Goal: Find specific page/section: Find specific page/section

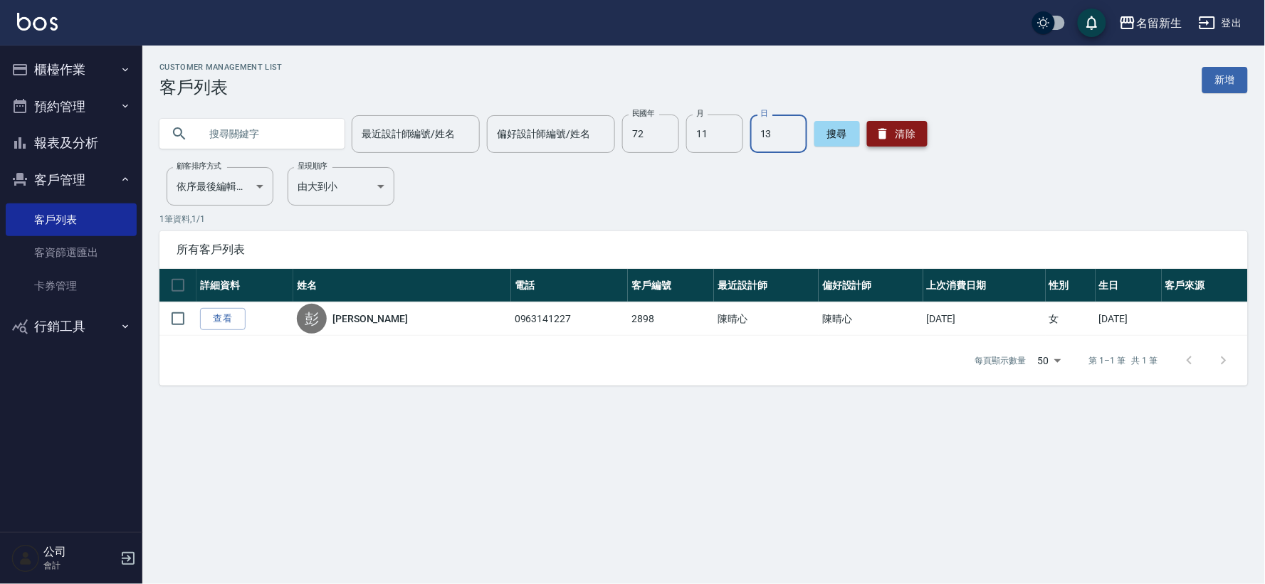
type input "13"
click at [908, 140] on button "清除" at bounding box center [897, 134] width 61 height 26
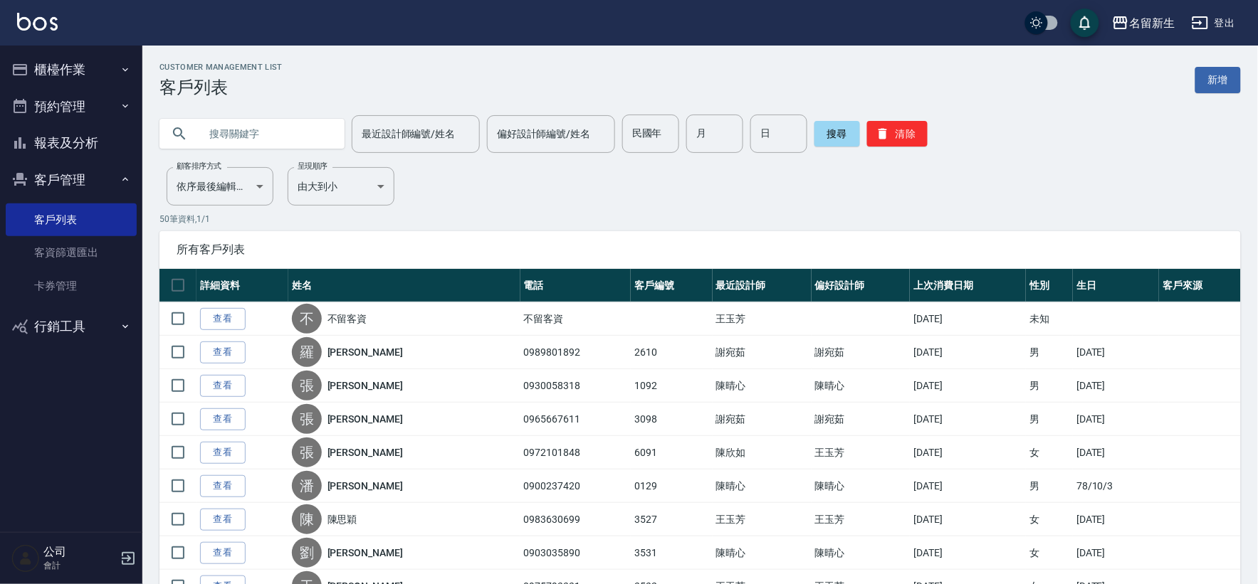
click at [82, 183] on button "客戶管理" at bounding box center [71, 180] width 131 height 37
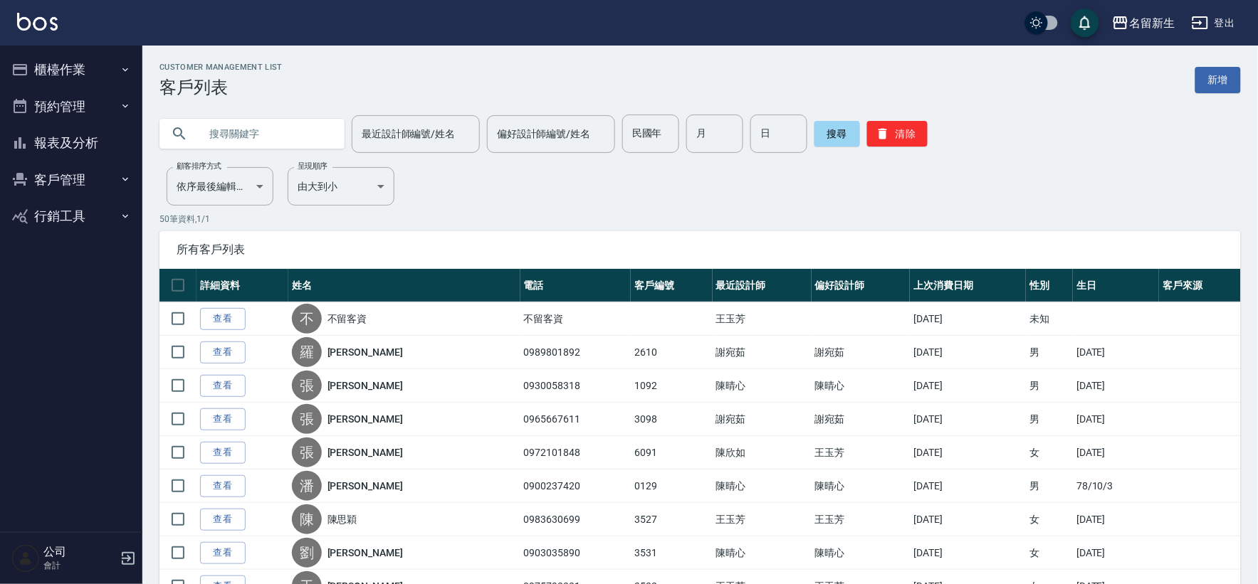
click at [90, 182] on button "客戶管理" at bounding box center [71, 180] width 131 height 37
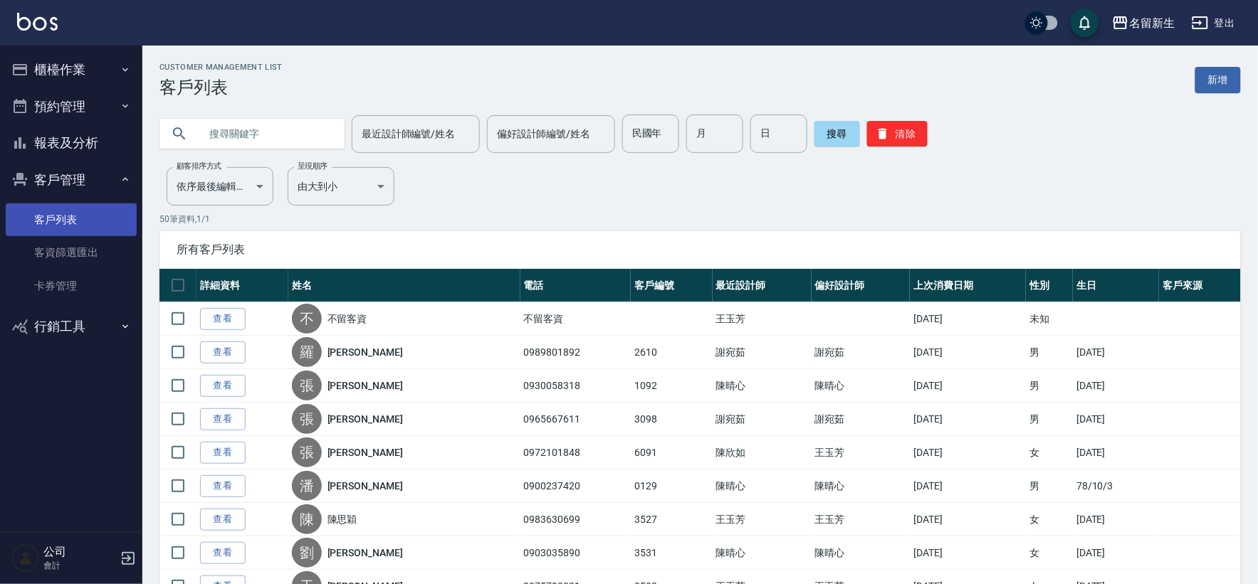
click at [100, 230] on link "客戶列表" at bounding box center [71, 220] width 131 height 33
click at [261, 143] on input "text" at bounding box center [266, 134] width 134 height 38
type input "寶寶"
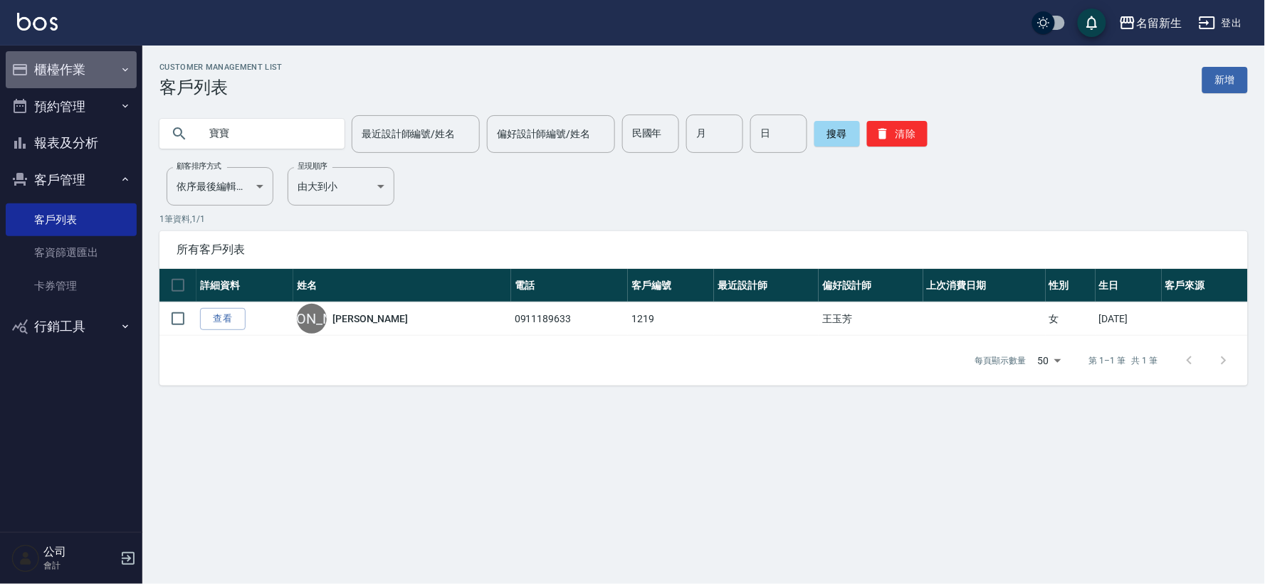
click at [52, 69] on button "櫃檯作業" at bounding box center [71, 69] width 131 height 37
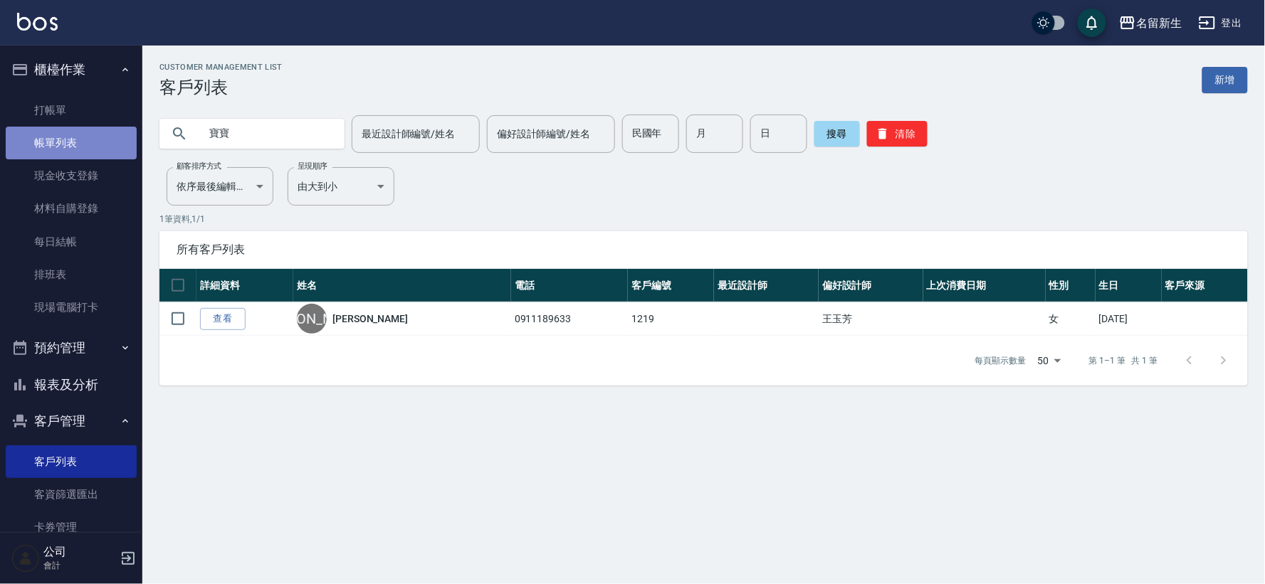
click at [98, 129] on link "帳單列表" at bounding box center [71, 143] width 131 height 33
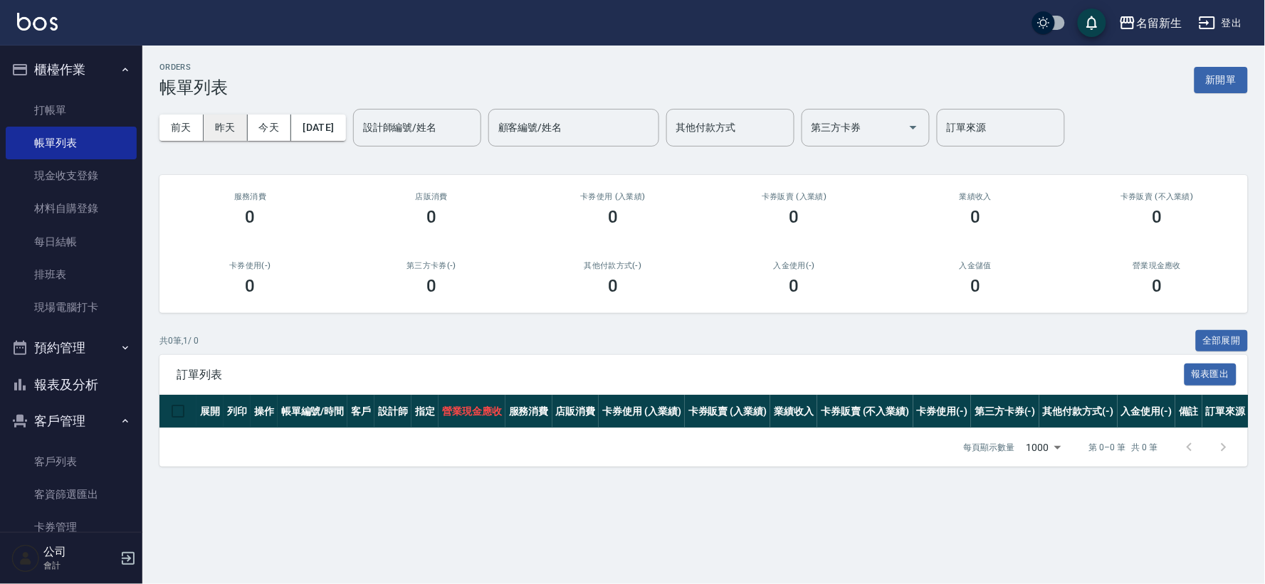
click at [218, 128] on button "昨天" at bounding box center [226, 128] width 44 height 26
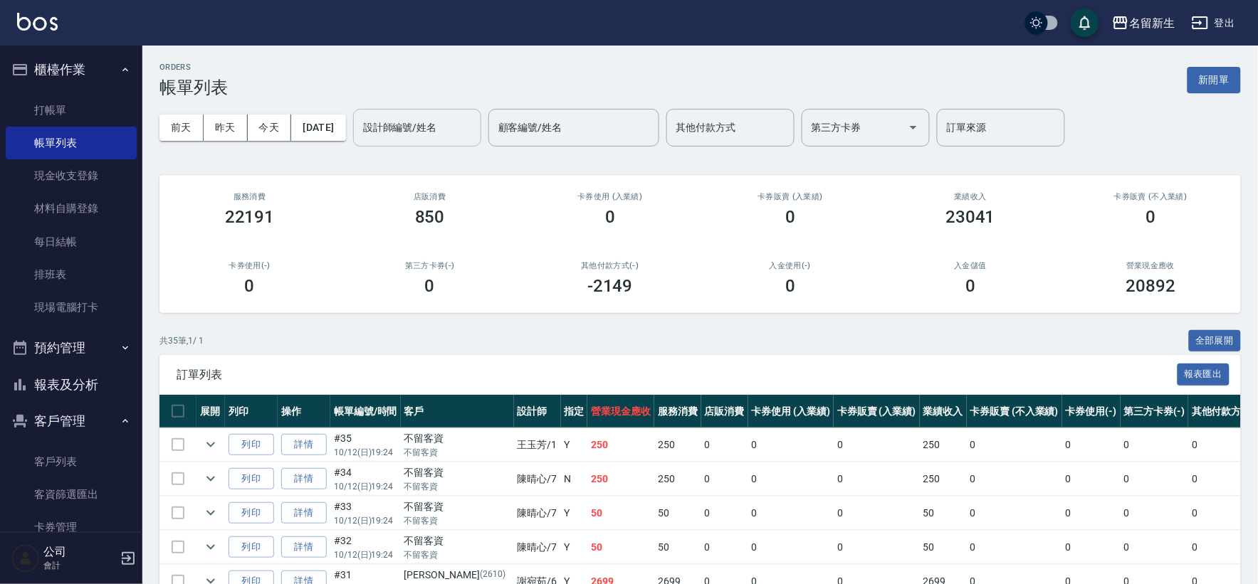
click at [475, 121] on input "設計師編號/姓名" at bounding box center [417, 127] width 115 height 25
type input "[PERSON_NAME]-7"
click at [97, 46] on ul "櫃檯作業 打帳單 帳單列表 現金收支登錄 材料自購登錄 每日結帳 排班表 現場電腦打卡 預約管理 預約管理 單日預約紀錄 單週預約紀錄 報表及分析 報表目錄 …" at bounding box center [71, 319] width 131 height 547
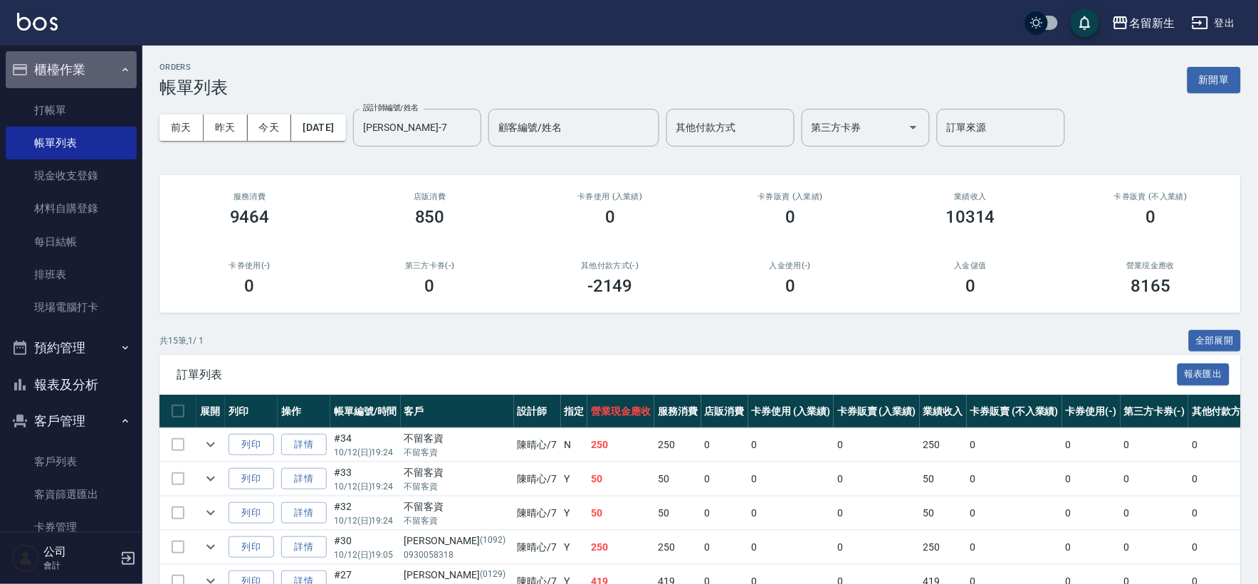
click at [77, 58] on button "櫃檯作業" at bounding box center [71, 69] width 131 height 37
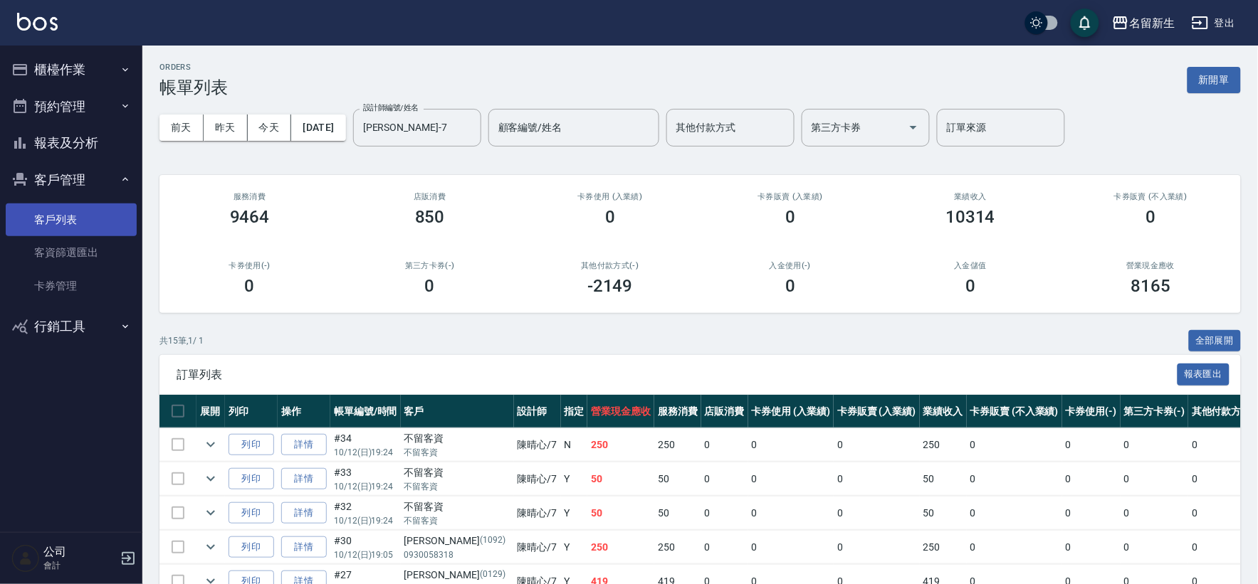
click at [87, 211] on link "客戶列表" at bounding box center [71, 220] width 131 height 33
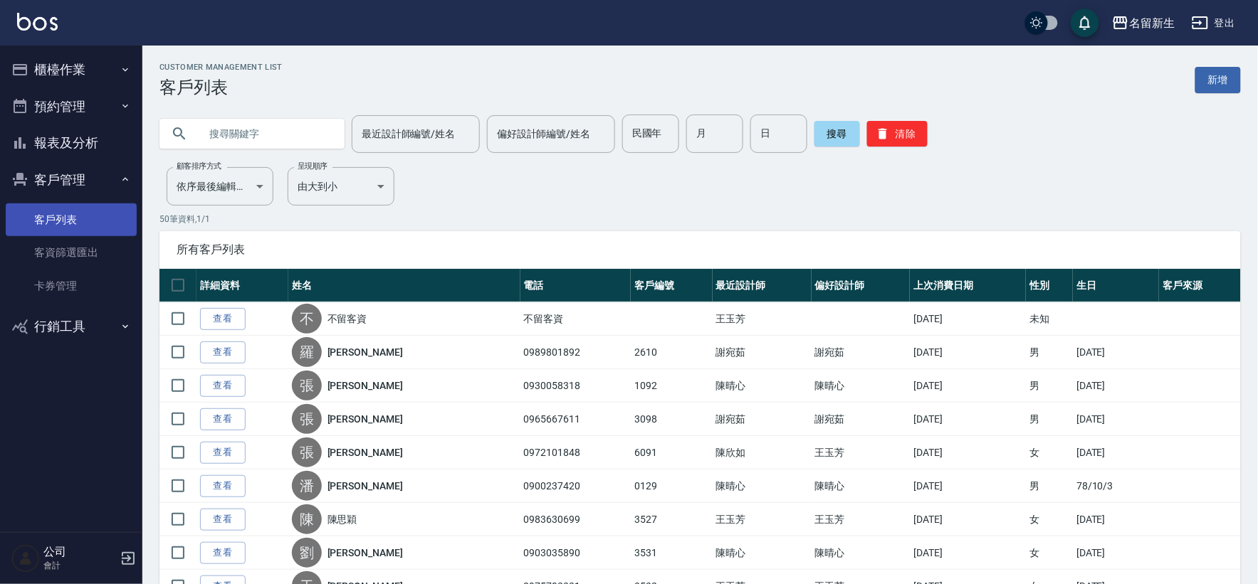
click at [65, 214] on link "客戶列表" at bounding box center [71, 220] width 131 height 33
